Goal: Find contact information: Find contact information

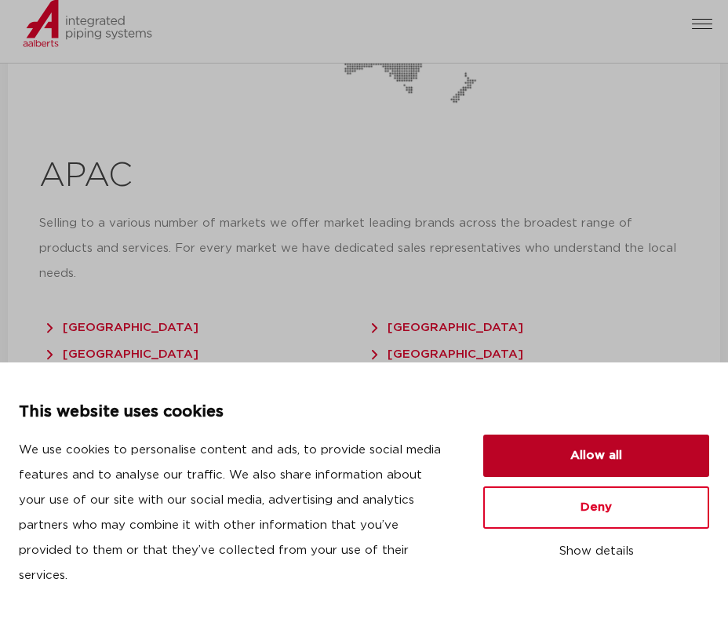
click at [529, 456] on button "Allow all" at bounding box center [596, 456] width 226 height 42
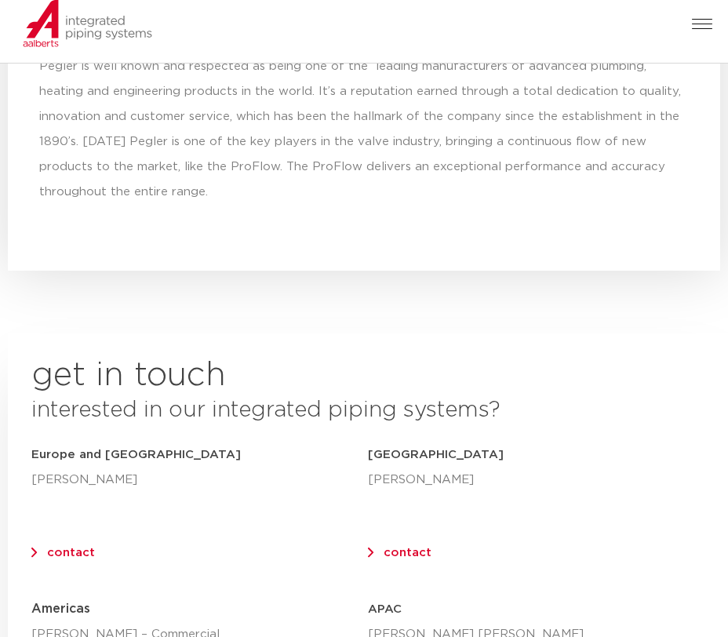
scroll to position [7835, 0]
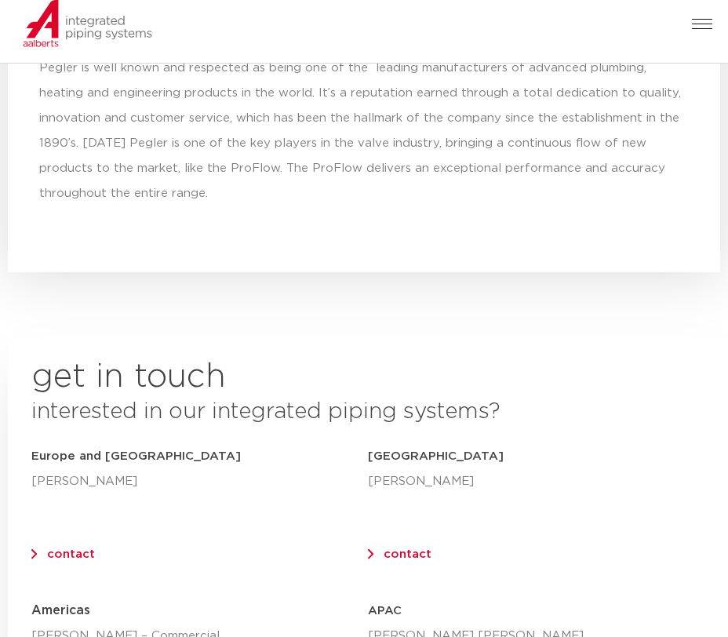
click at [64, 548] on link "contact" at bounding box center [71, 554] width 48 height 12
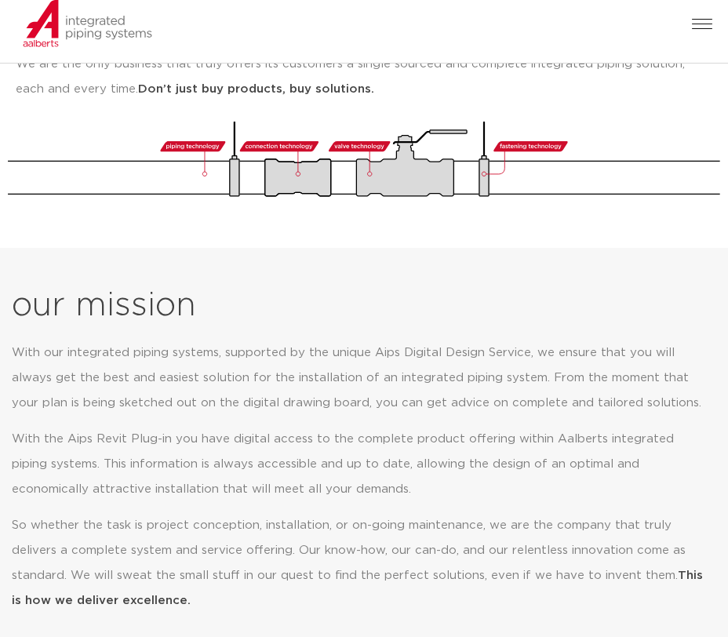
scroll to position [0, 0]
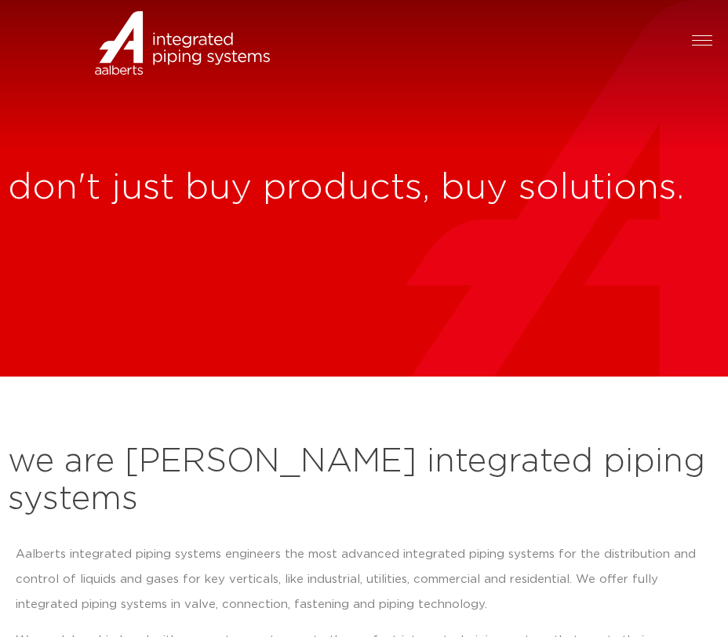
click at [702, 42] on div at bounding box center [702, 40] width 20 height 18
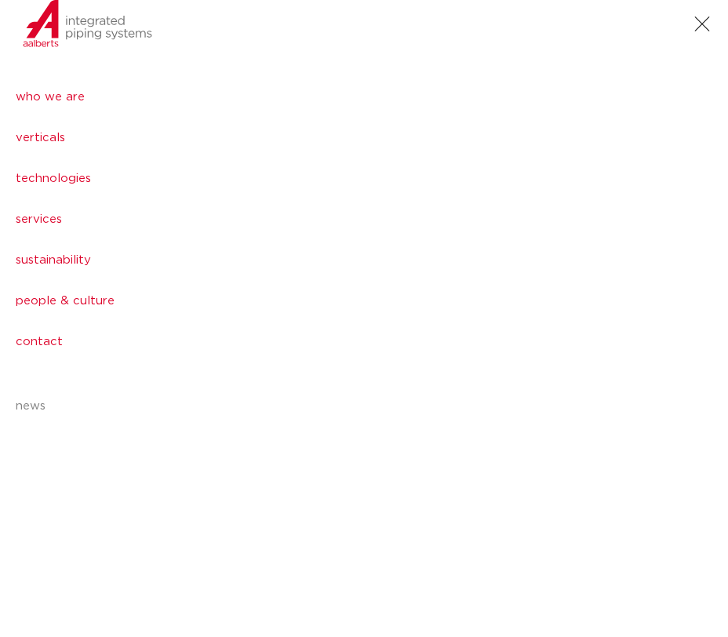
scroll to position [9005, 0]
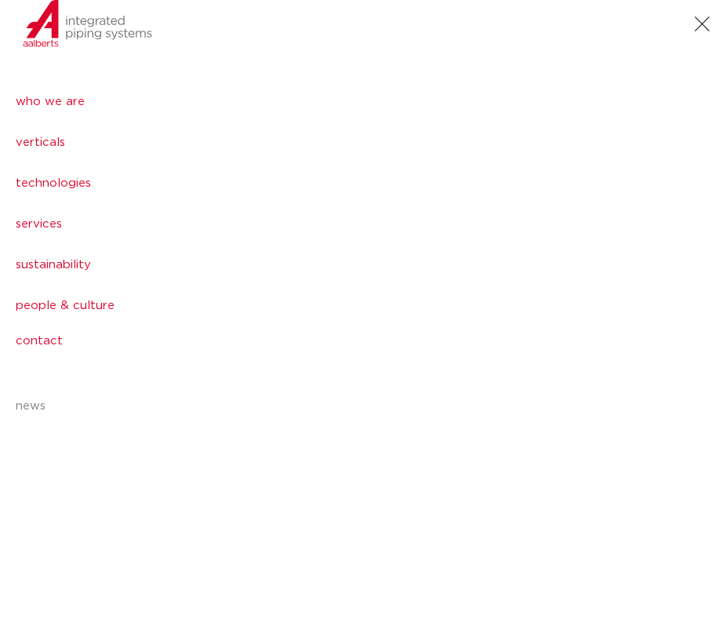
click at [51, 342] on link "contact" at bounding box center [364, 340] width 728 height 31
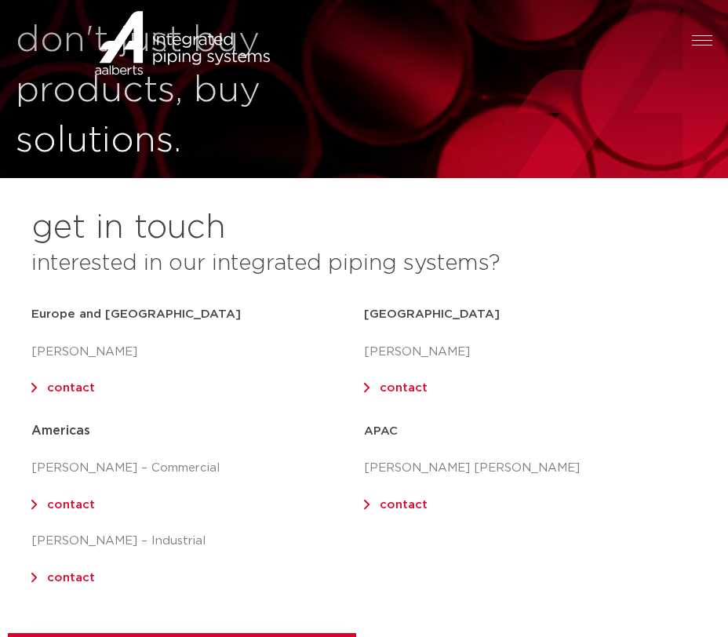
scroll to position [184, 0]
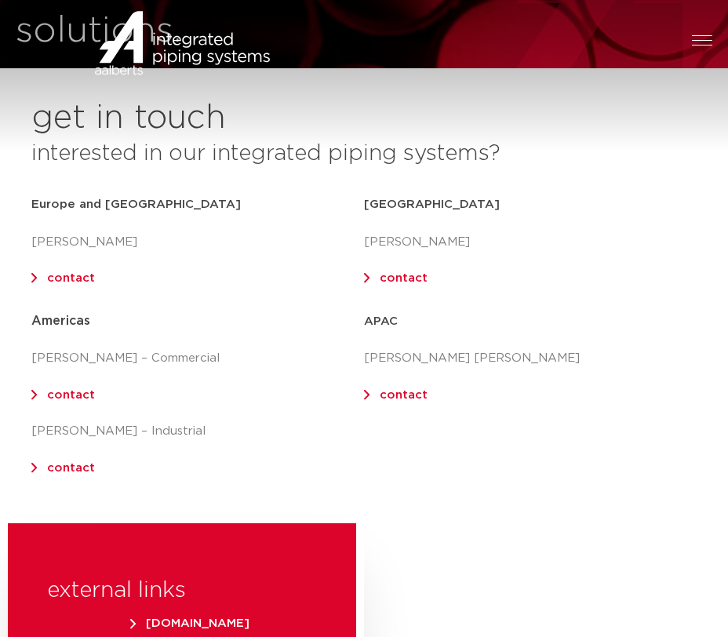
click at [71, 393] on link "contact" at bounding box center [71, 395] width 48 height 12
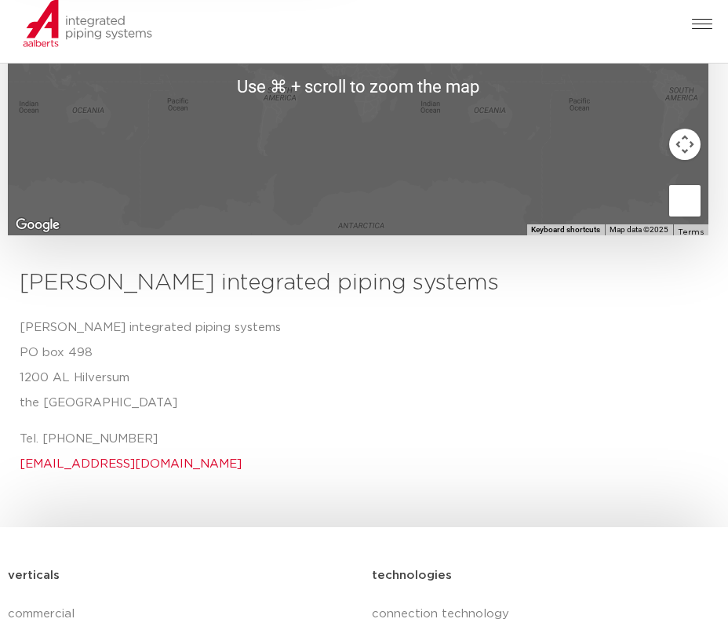
scroll to position [964, 0]
